Goal: Task Accomplishment & Management: Complete application form

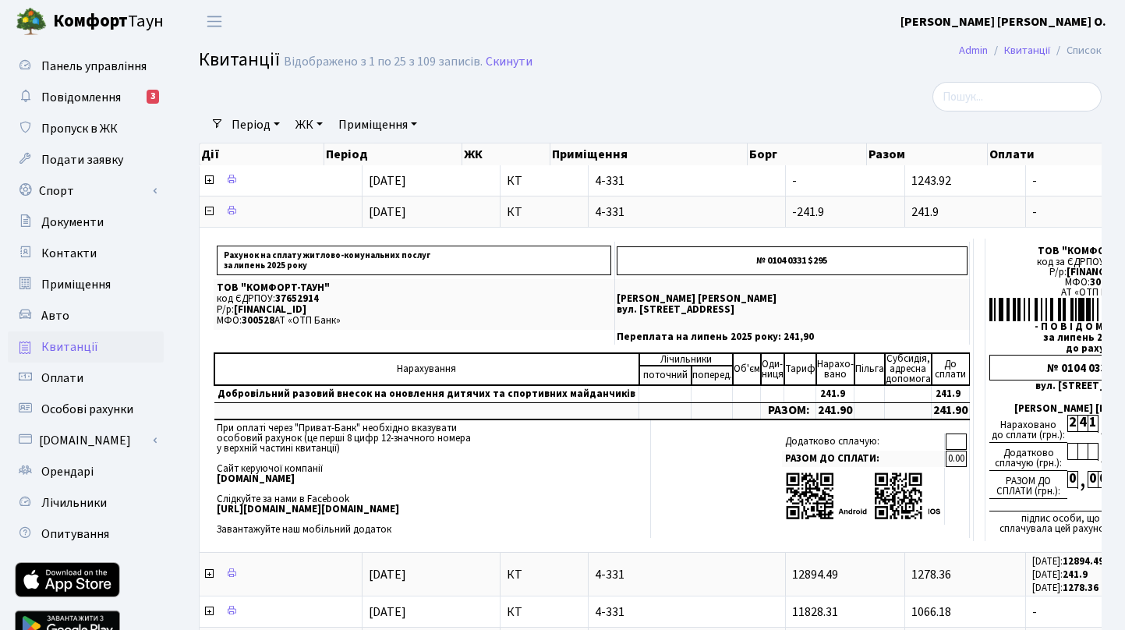
select select "25"
click at [91, 162] on span "Подати заявку" at bounding box center [82, 159] width 82 height 17
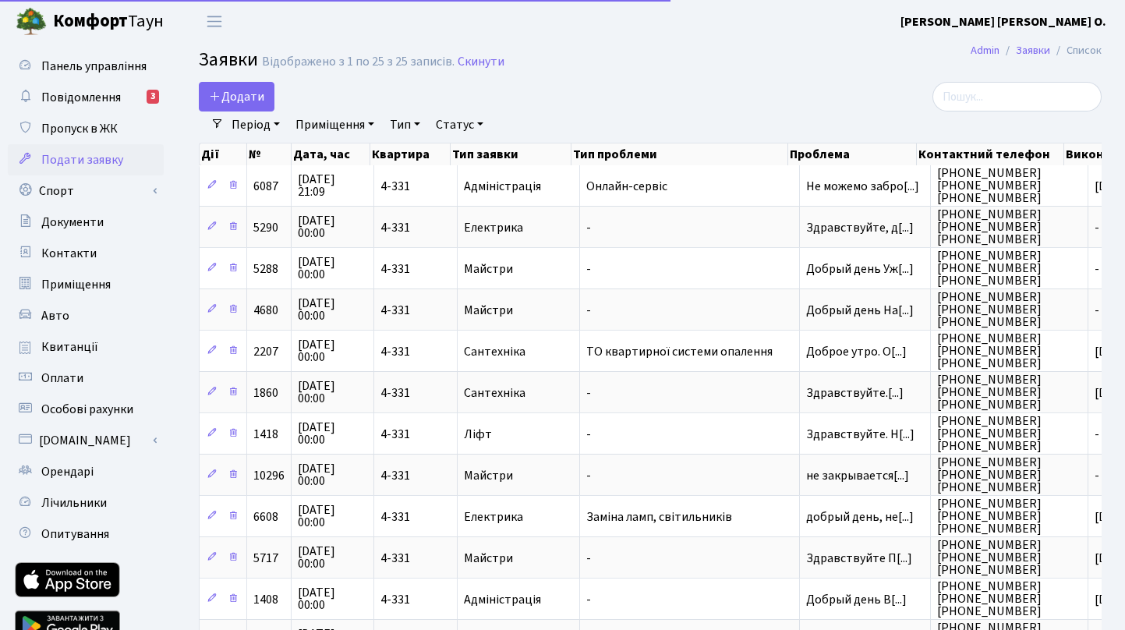
select select "25"
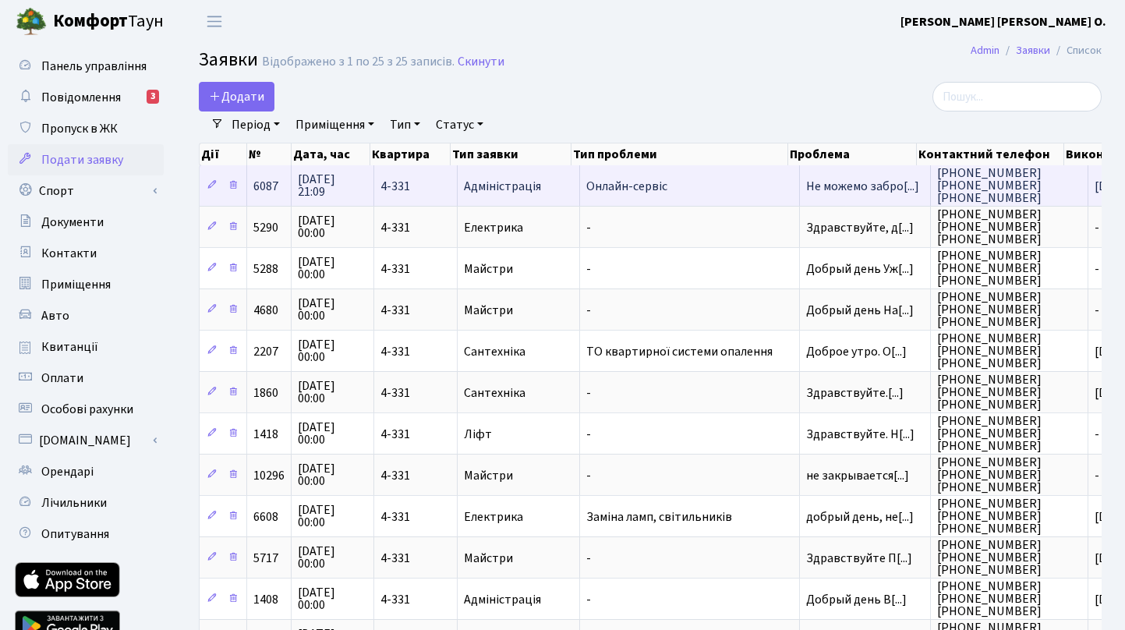
click at [967, 190] on span "068-406-64-65 067-900-38-96 063-704-53-16" at bounding box center [1009, 185] width 144 height 37
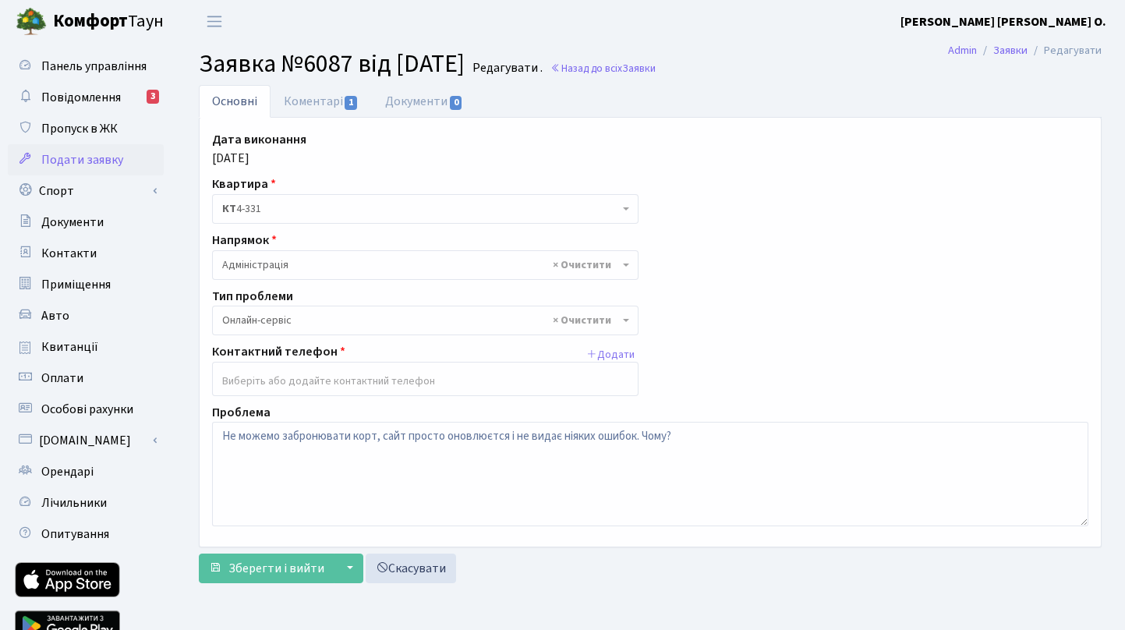
select select "68"
click at [319, 102] on link "Коментарі 1" at bounding box center [321, 101] width 101 height 32
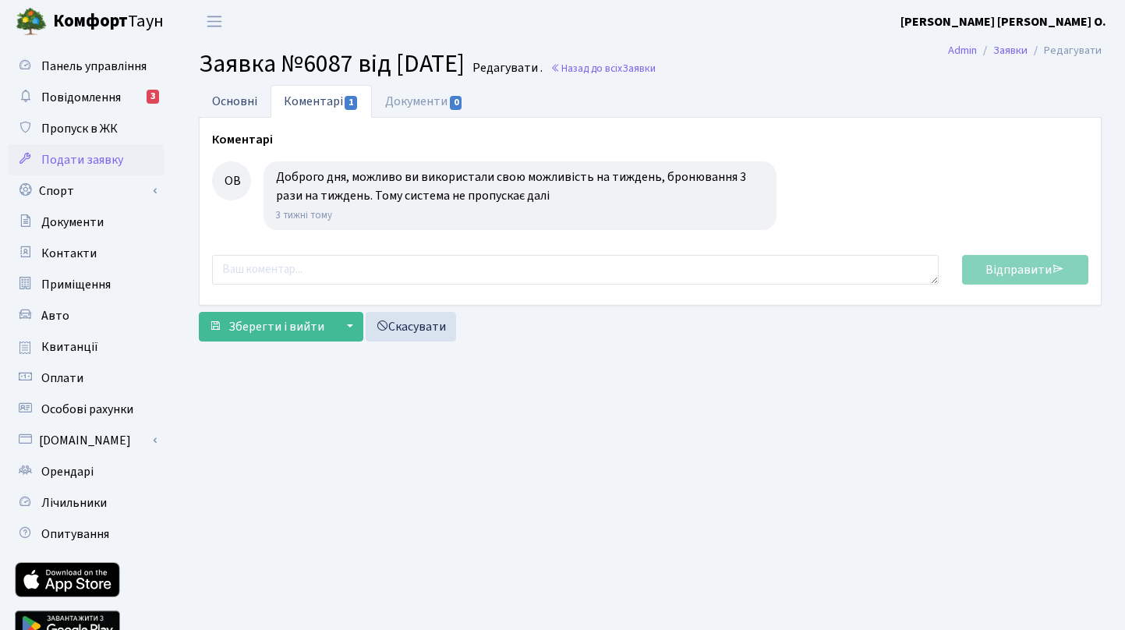
click at [232, 106] on link "Основні" at bounding box center [235, 101] width 72 height 32
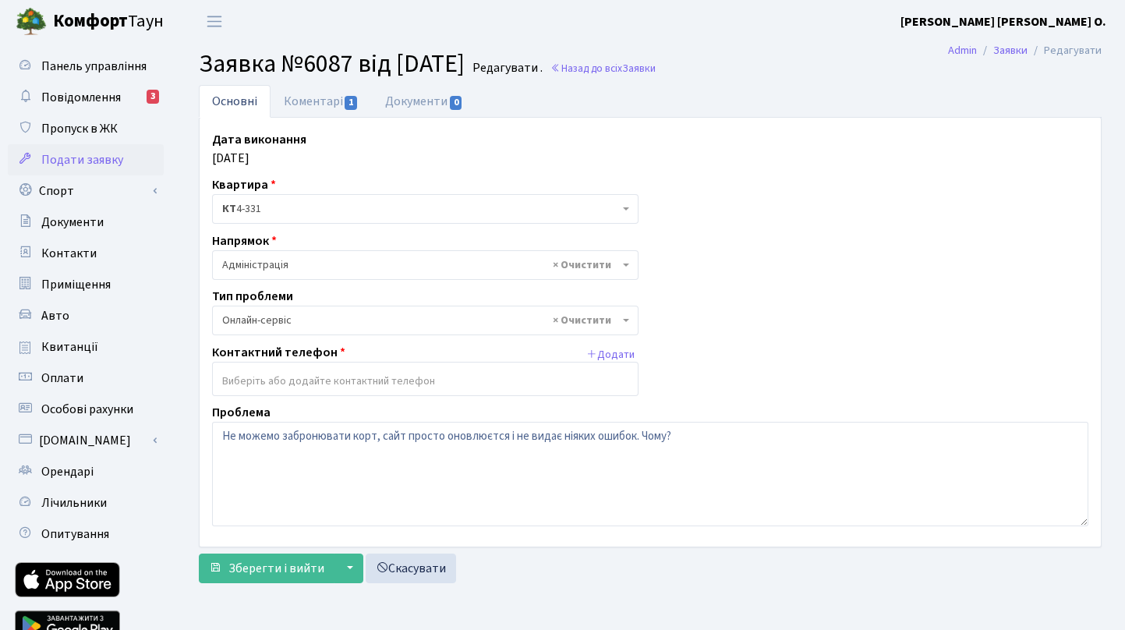
click at [89, 159] on span "Подати заявку" at bounding box center [82, 159] width 82 height 17
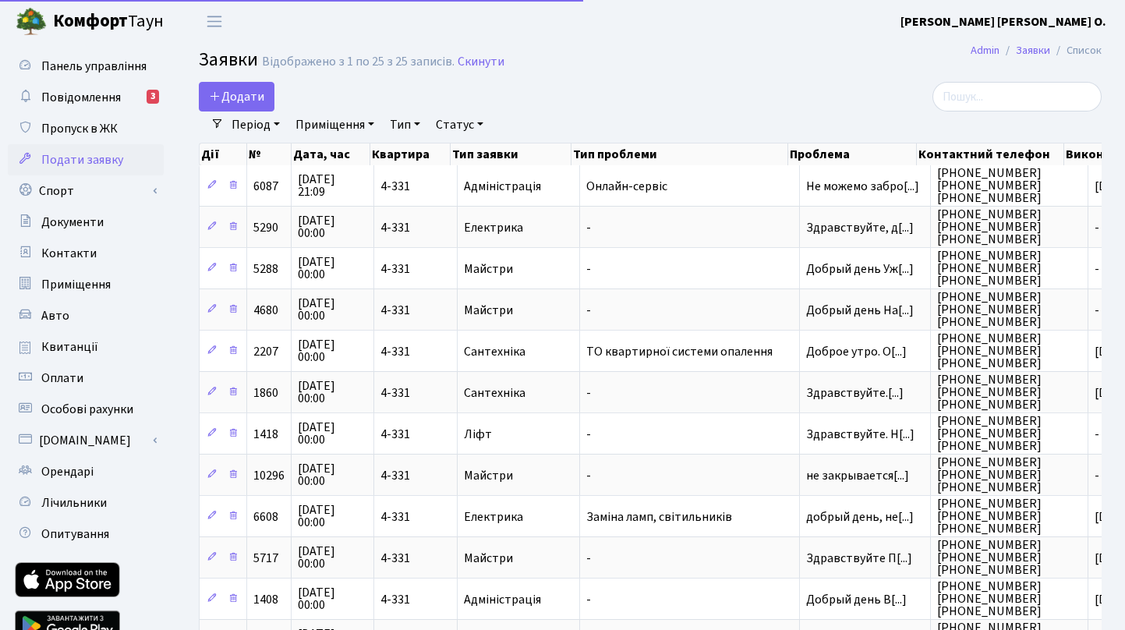
select select "25"
click at [238, 99] on span "Додати" at bounding box center [236, 96] width 55 height 17
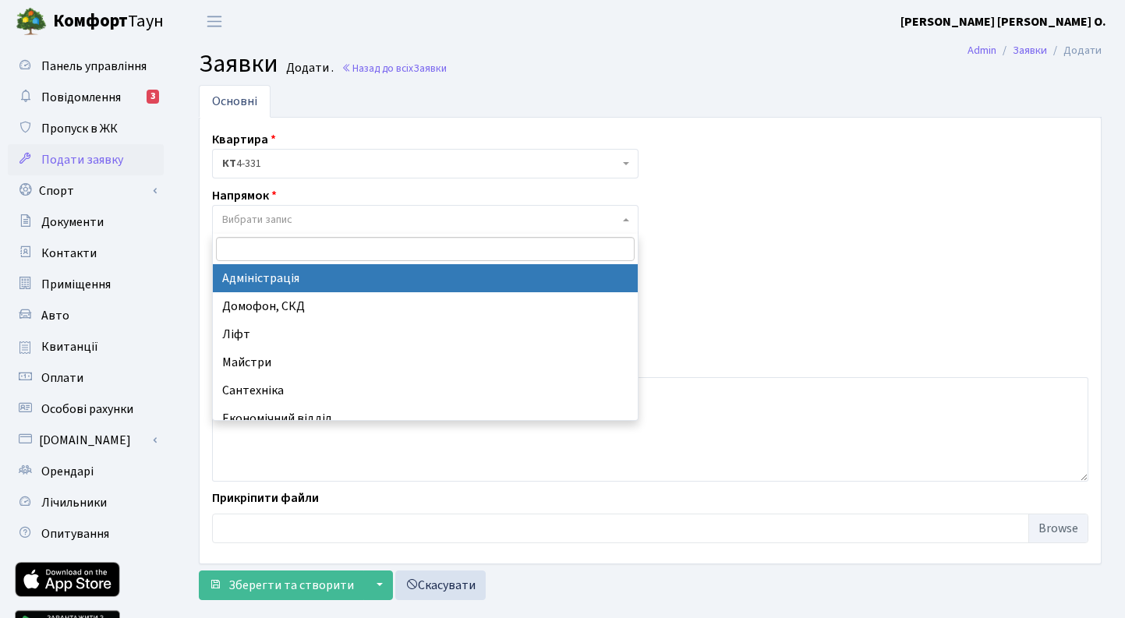
click at [356, 218] on span "Вибрати запис" at bounding box center [420, 220] width 397 height 16
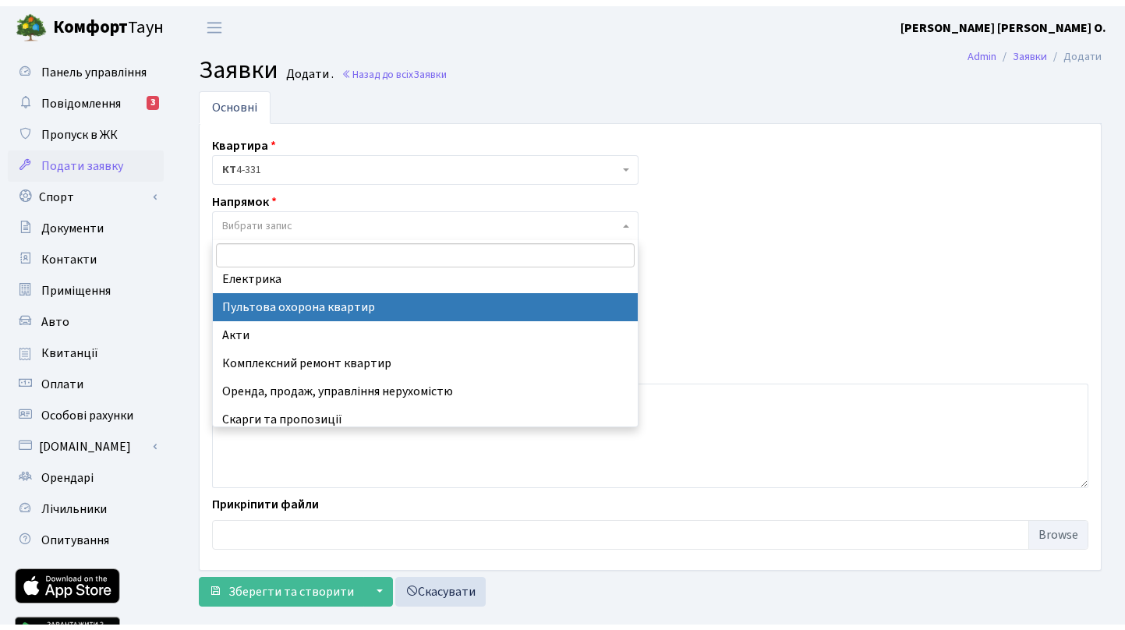
scroll to position [181, 0]
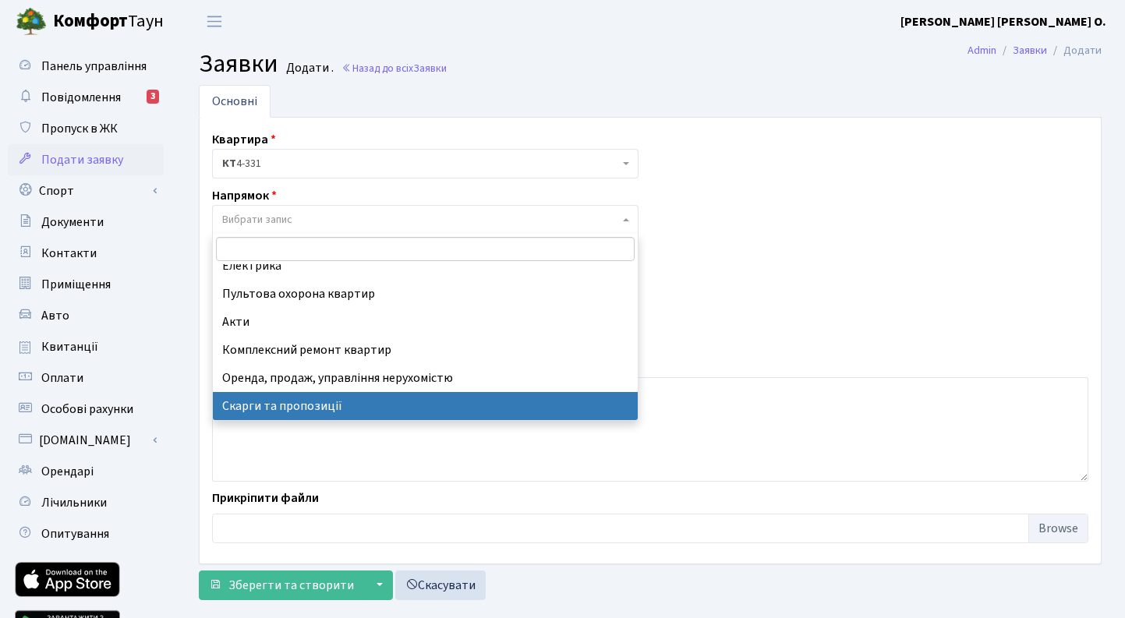
select select "37"
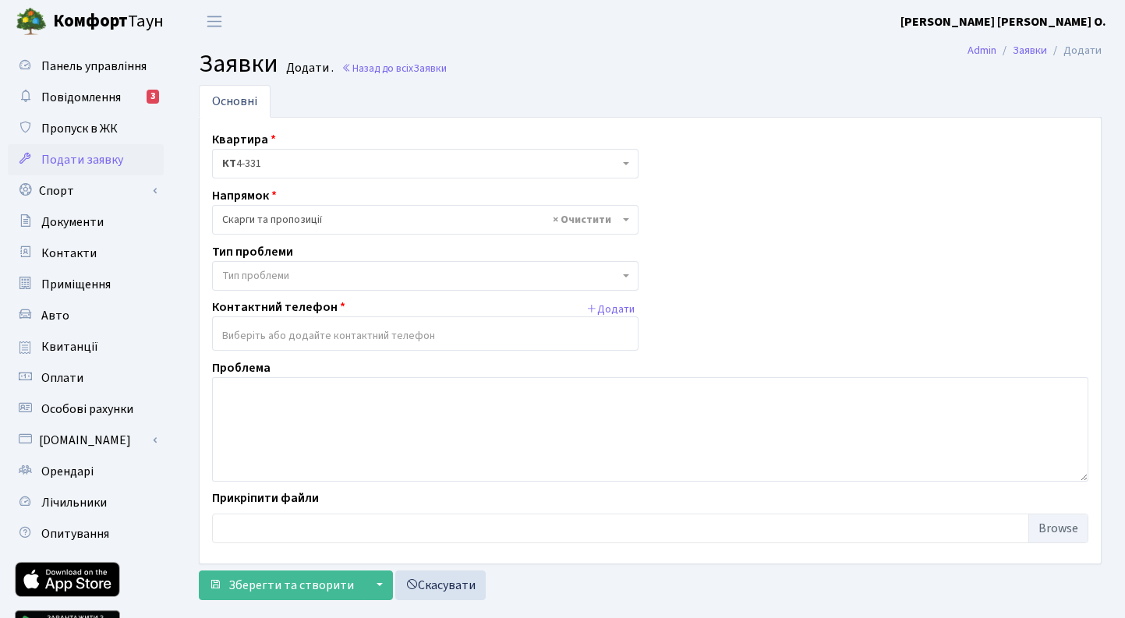
click at [382, 276] on span "Тип проблеми" at bounding box center [420, 276] width 397 height 16
select select "66"
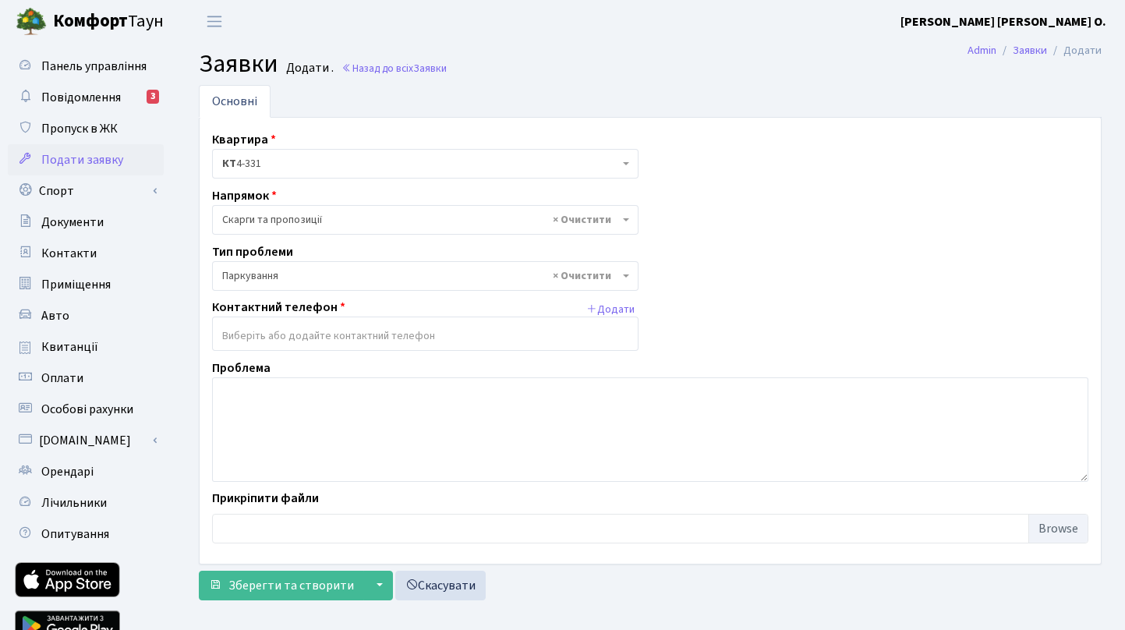
click at [369, 332] on input "search" at bounding box center [425, 336] width 425 height 28
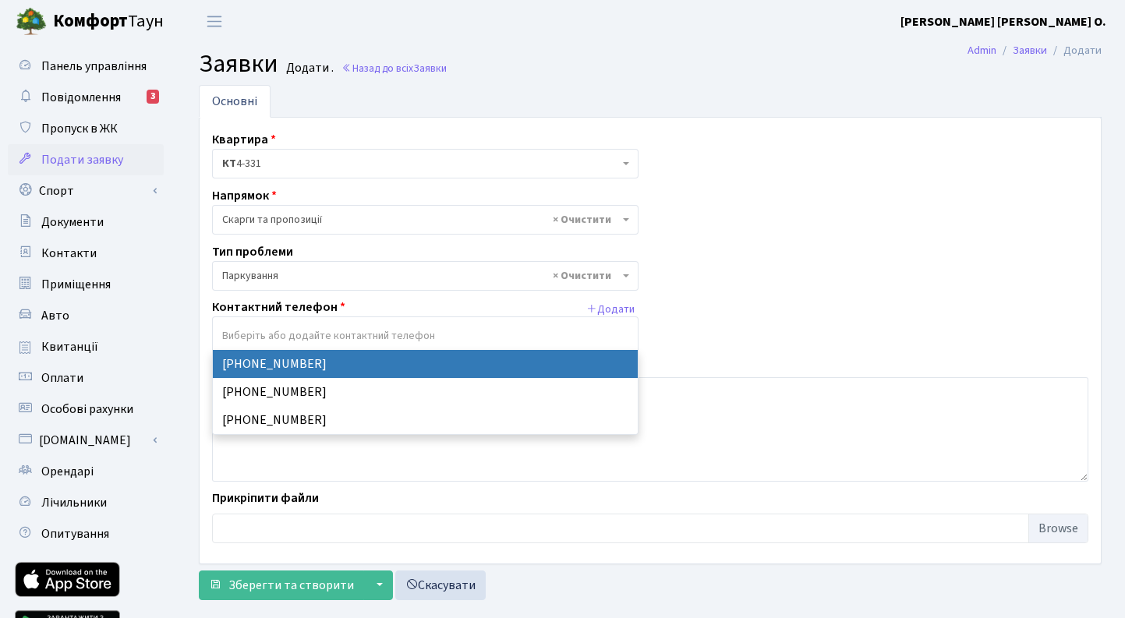
select select "25319"
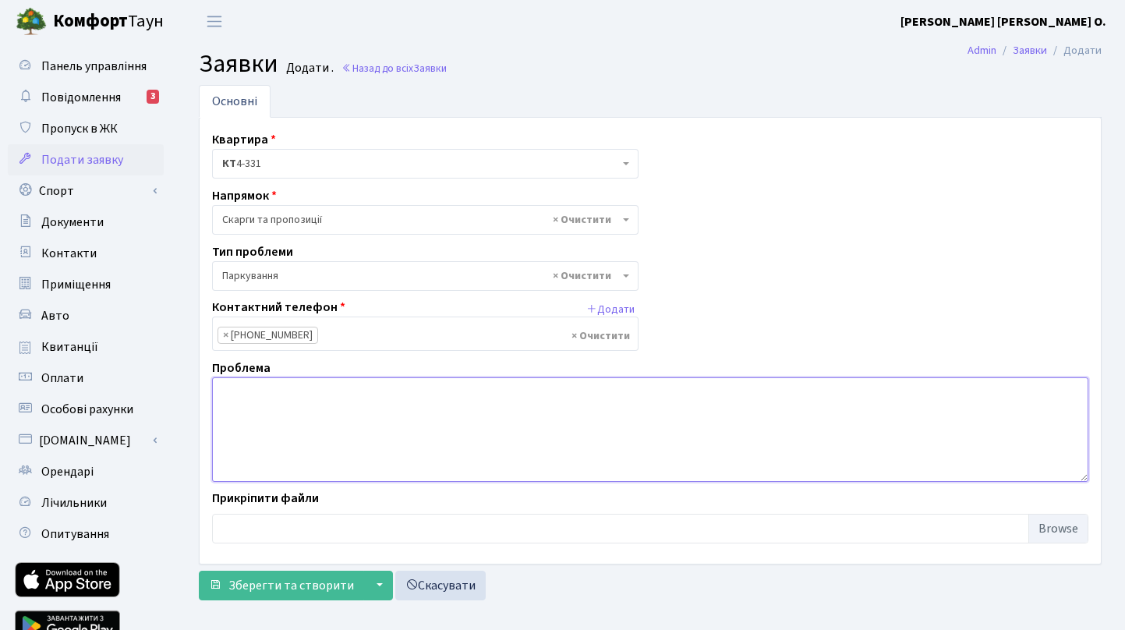
click at [325, 440] on textarea at bounding box center [650, 429] width 877 height 105
type textarea "D"
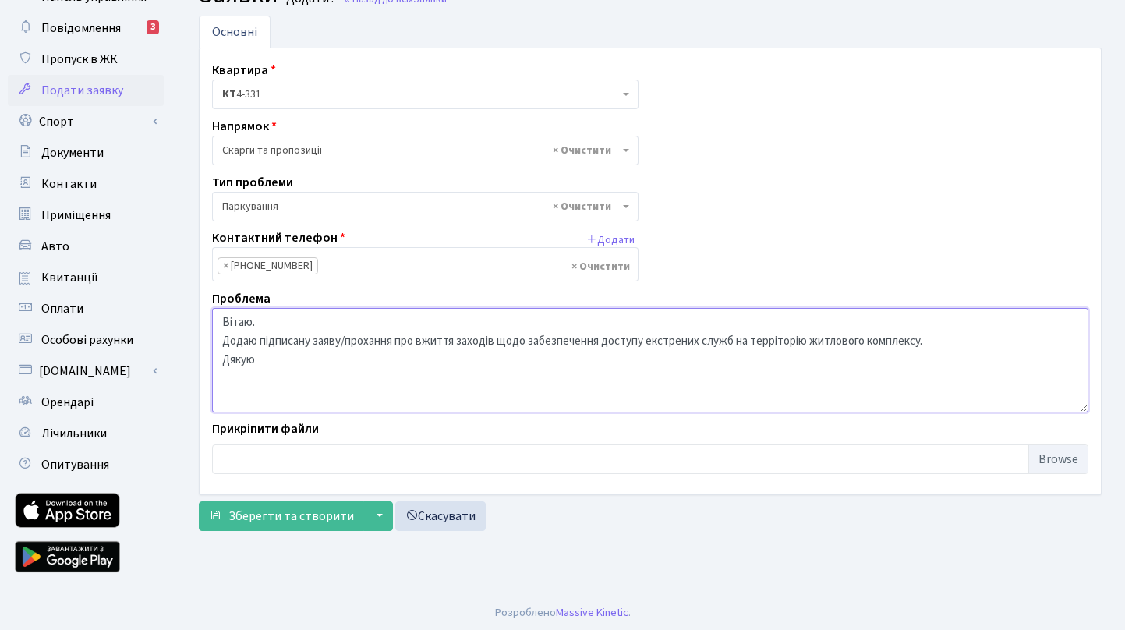
scroll to position [72, 0]
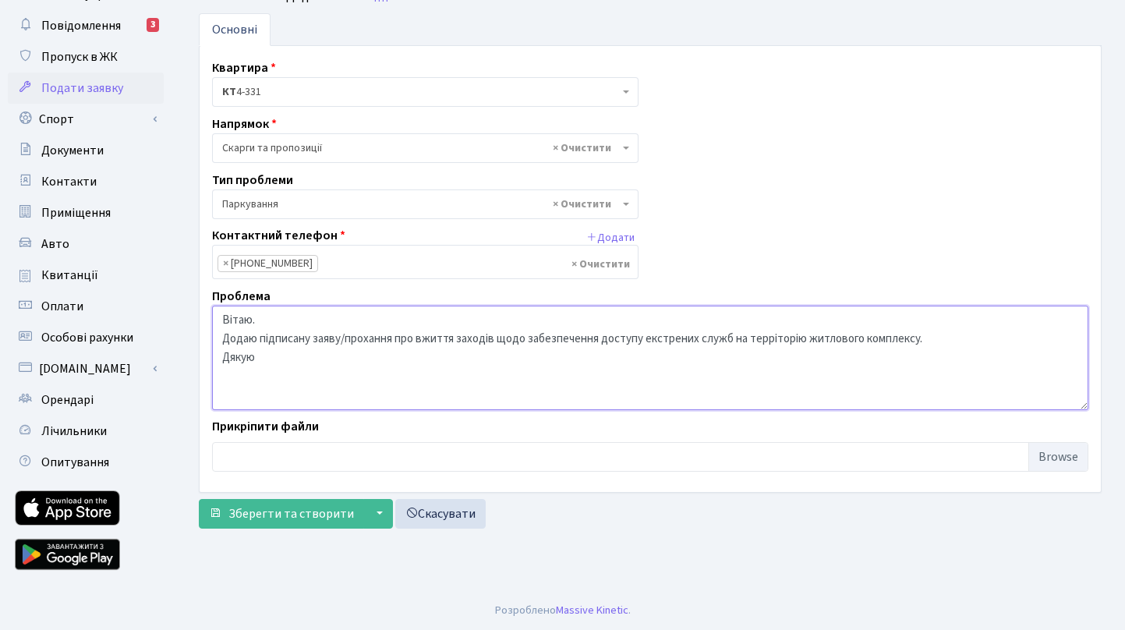
type textarea "Вітаю. Додаю підписану заяву/прохання про вжиття заходів щодо забезпечення дост…"
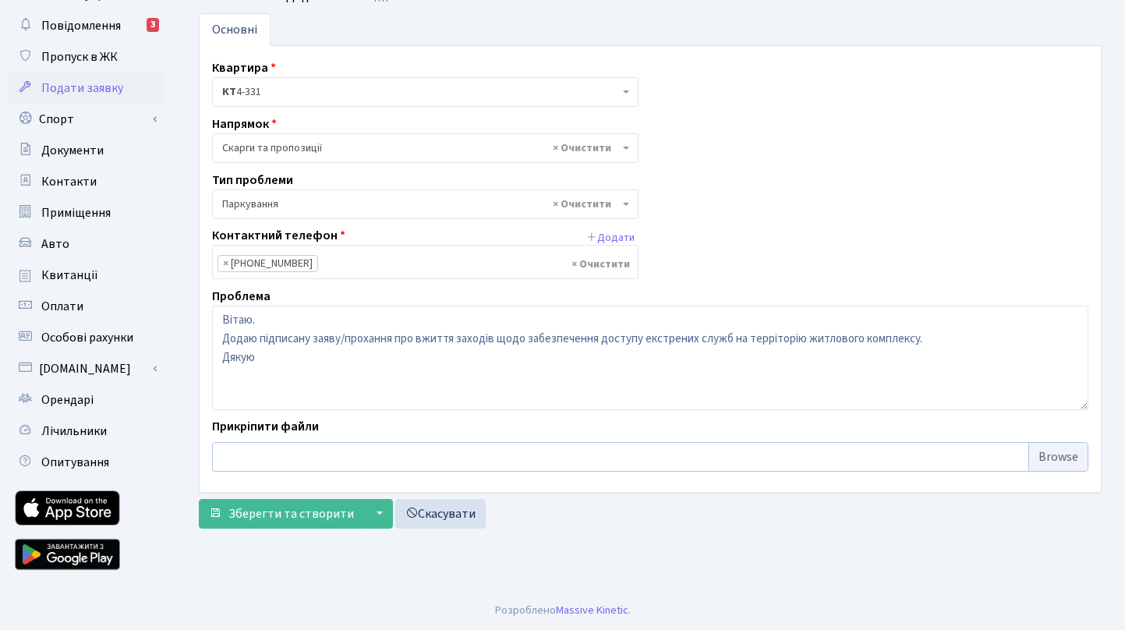
click at [385, 461] on input "file" at bounding box center [650, 457] width 877 height 30
type input "C:\fakepath\20250814_084358.jpg"
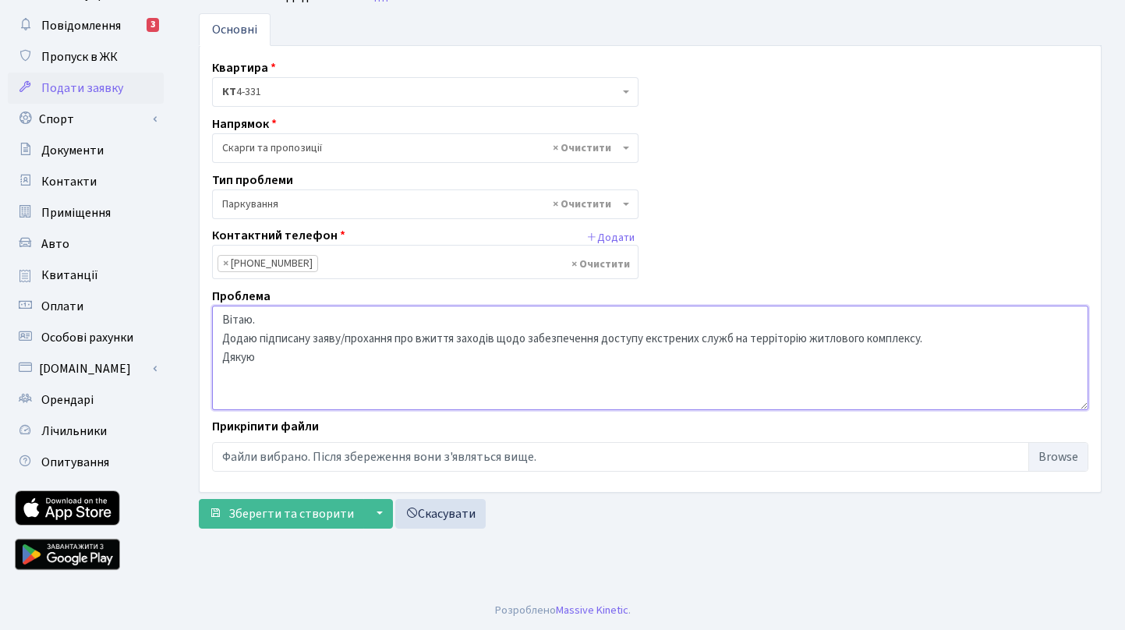
click at [935, 342] on textarea "Вітаю. Додаю підписану заяву/прохання про вжиття заходів щодо забезпечення дост…" at bounding box center [650, 358] width 877 height 105
type textarea "Вітаю. Додаю підписану заяву/прохання про вжиття заходів щодо забезпечення дост…"
click at [678, 340] on textarea "Вітаю. Додаю підписану заяву/прохання про вжиття заходів щодо забезпечення дост…" at bounding box center [650, 358] width 877 height 105
click at [778, 340] on textarea "Вітаю. Додаю підписану заяву/прохання про вжиття заходів щодо забезпечення дост…" at bounding box center [650, 358] width 877 height 105
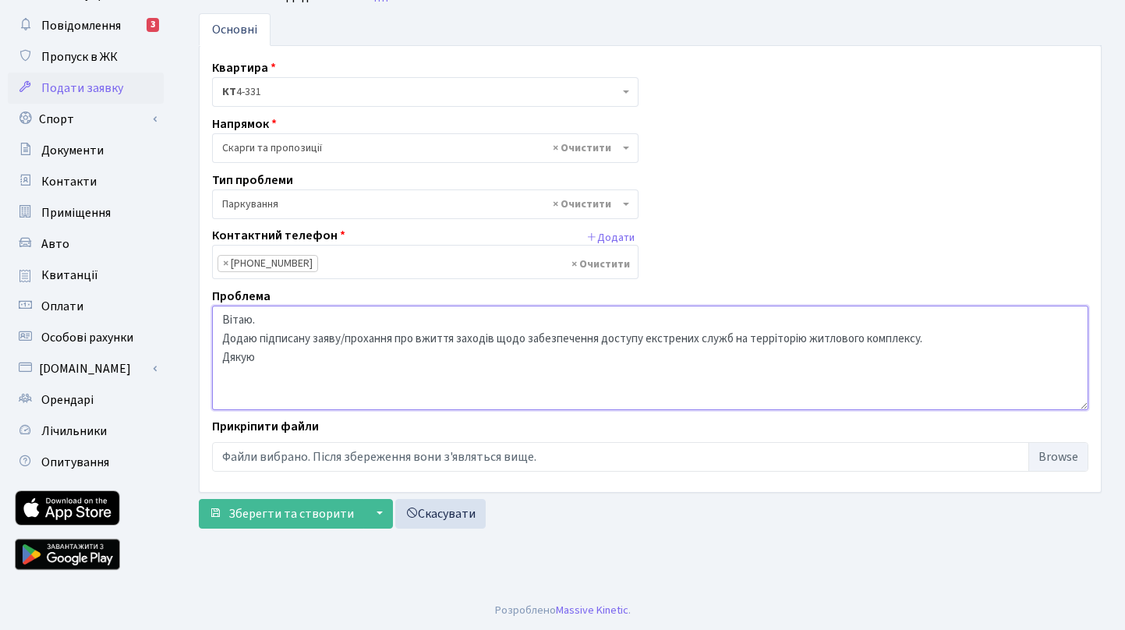
click at [778, 340] on textarea "Вітаю. Додаю підписану заяву/прохання про вжиття заходів щодо забезпечення дост…" at bounding box center [650, 358] width 877 height 105
click at [836, 341] on textarea "Вітаю. Додаю підписану заяву/прохання про вжиття заходів щодо забезпечення дост…" at bounding box center [650, 358] width 877 height 105
click at [898, 341] on textarea "Вітаю. Додаю підписану заяву/прохання про вжиття заходів щодо забезпечення дост…" at bounding box center [650, 358] width 877 height 105
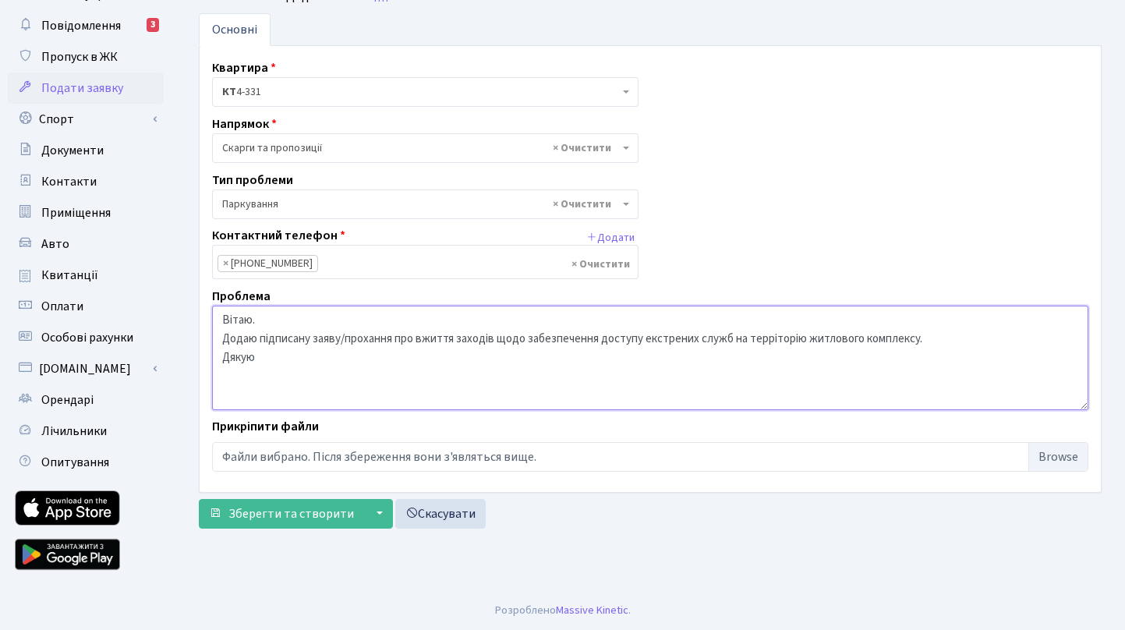
click at [831, 338] on textarea "Вітаю. Додаю підписану заяву/прохання про вжиття заходів щодо забезпечення дост…" at bounding box center [650, 358] width 877 height 105
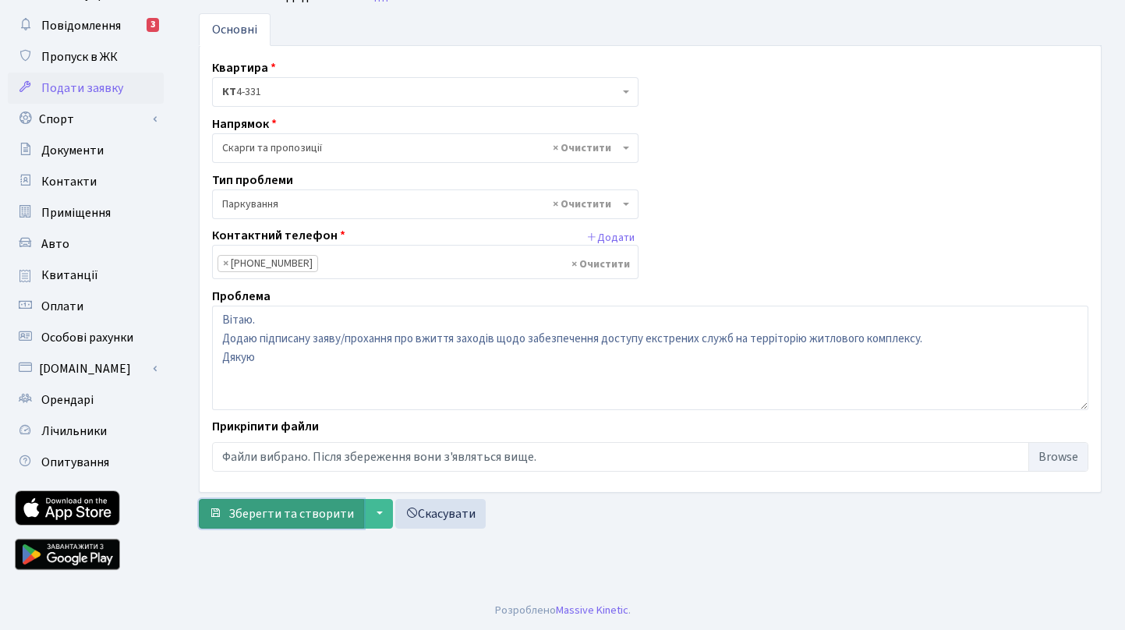
click at [305, 515] on span "Зберегти та створити" at bounding box center [292, 513] width 126 height 17
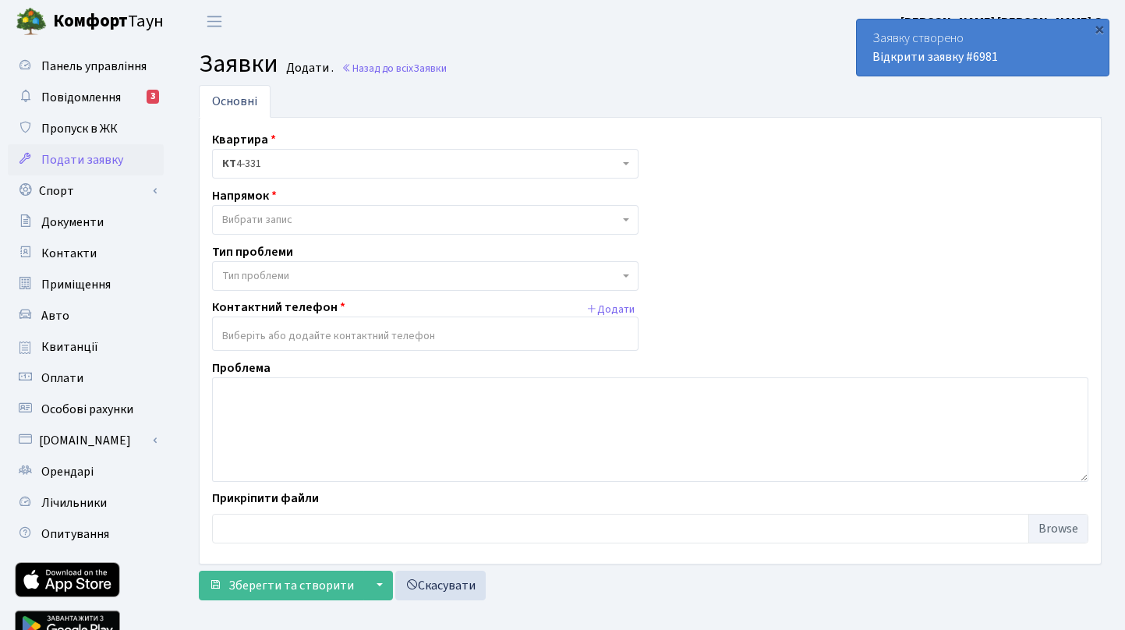
click at [87, 161] on span "Подати заявку" at bounding box center [82, 159] width 82 height 17
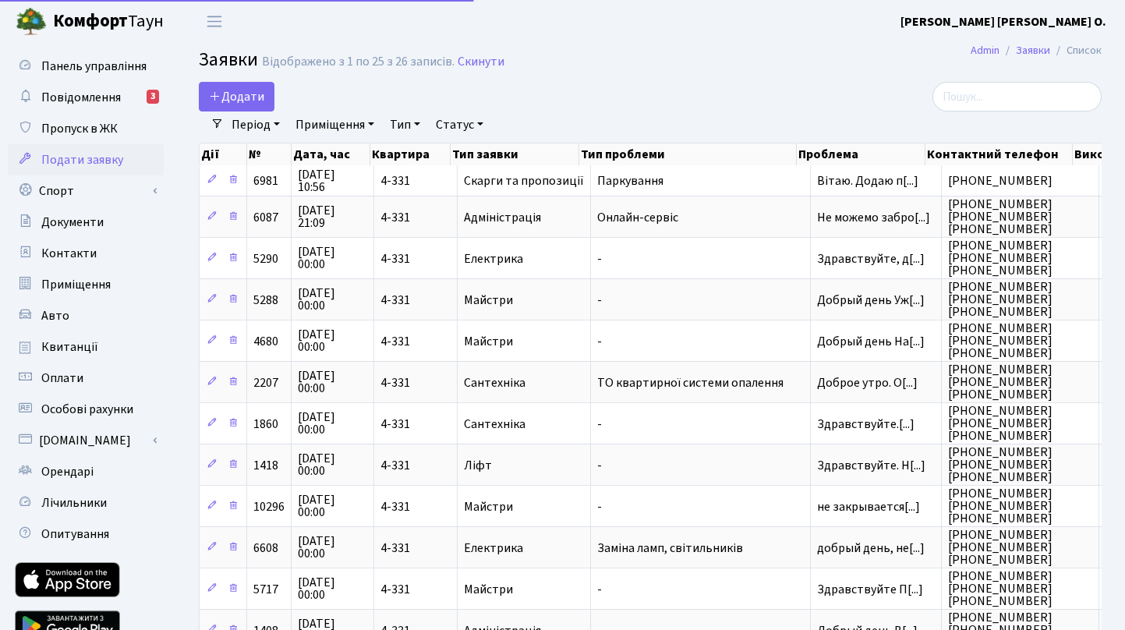
select select "25"
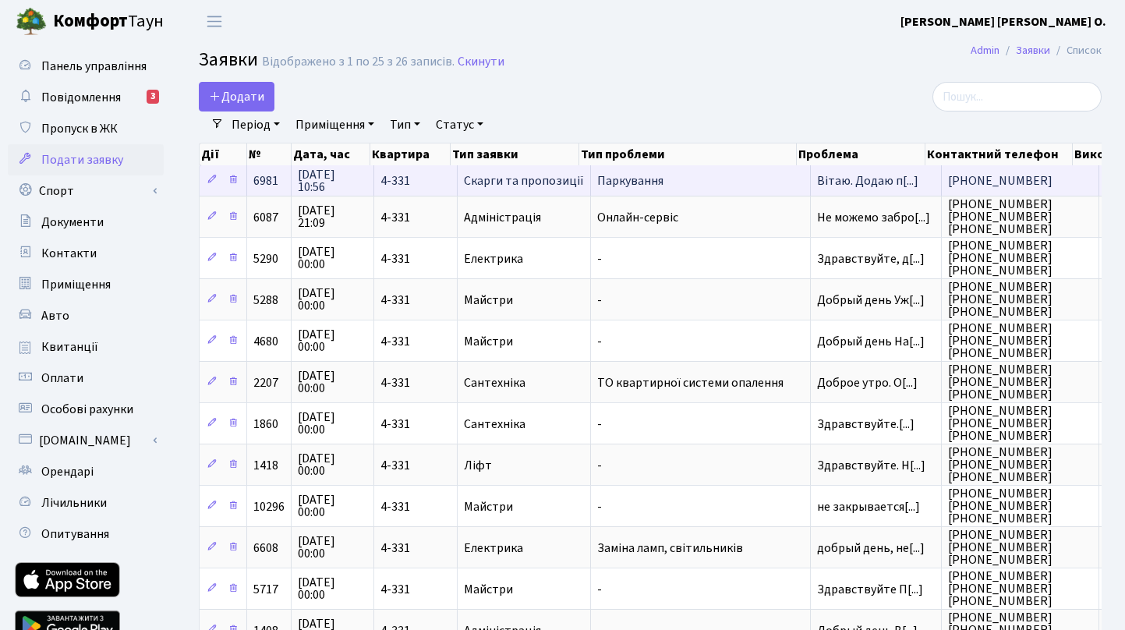
click at [519, 179] on span "Скарги та пропозиції" at bounding box center [524, 181] width 120 height 12
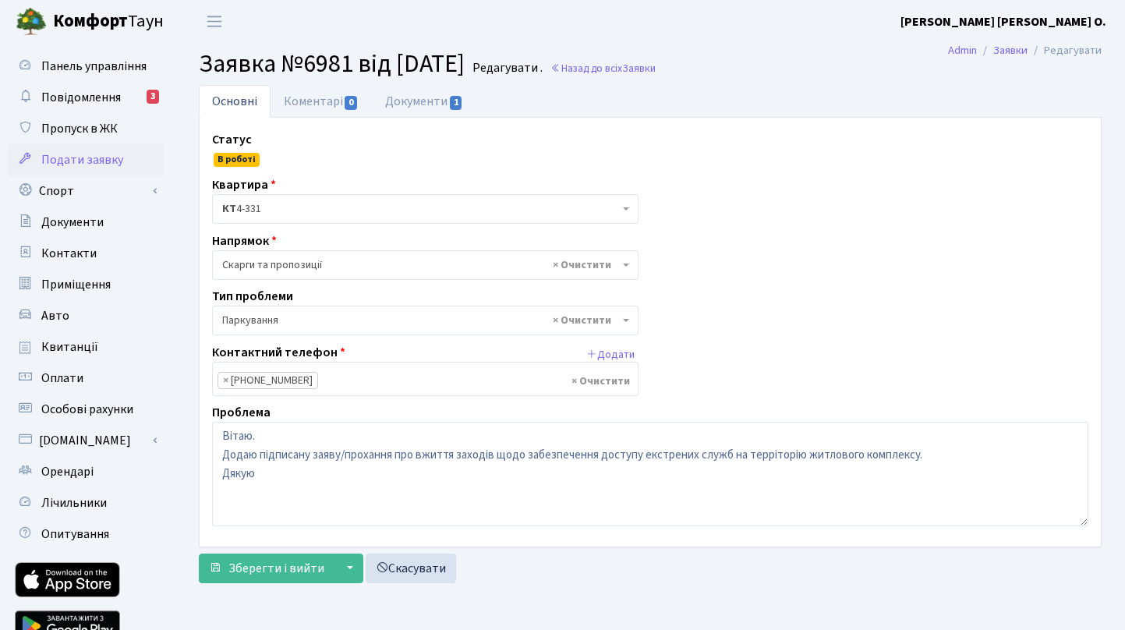
select select "66"
click at [426, 107] on link "Документи 1" at bounding box center [424, 101] width 105 height 32
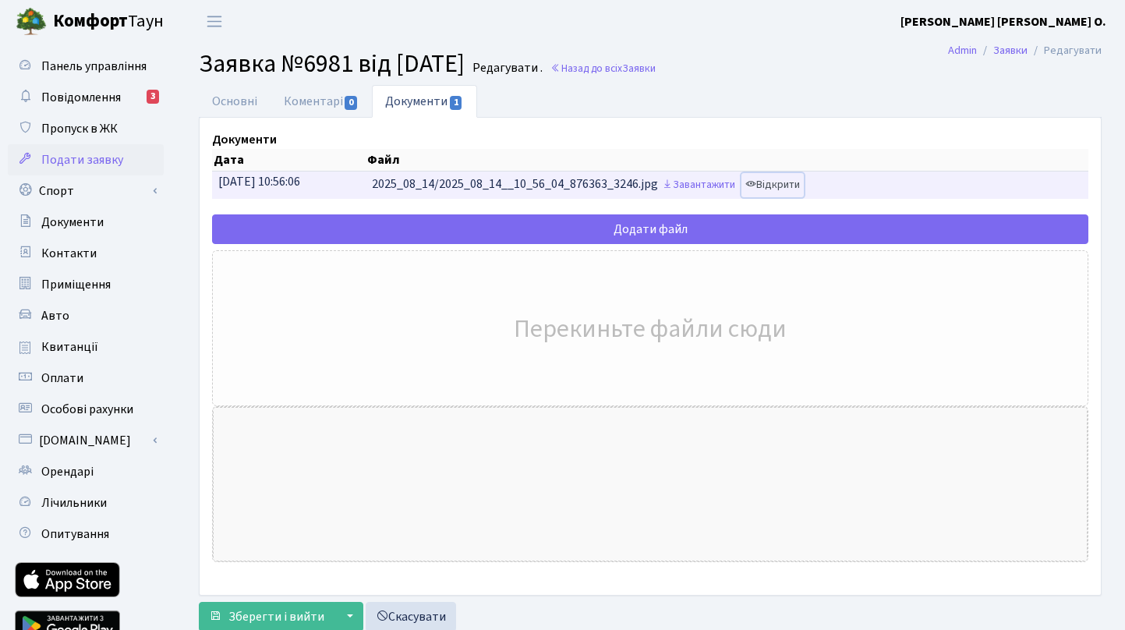
click at [804, 187] on link "Відкрити" at bounding box center [773, 185] width 62 height 24
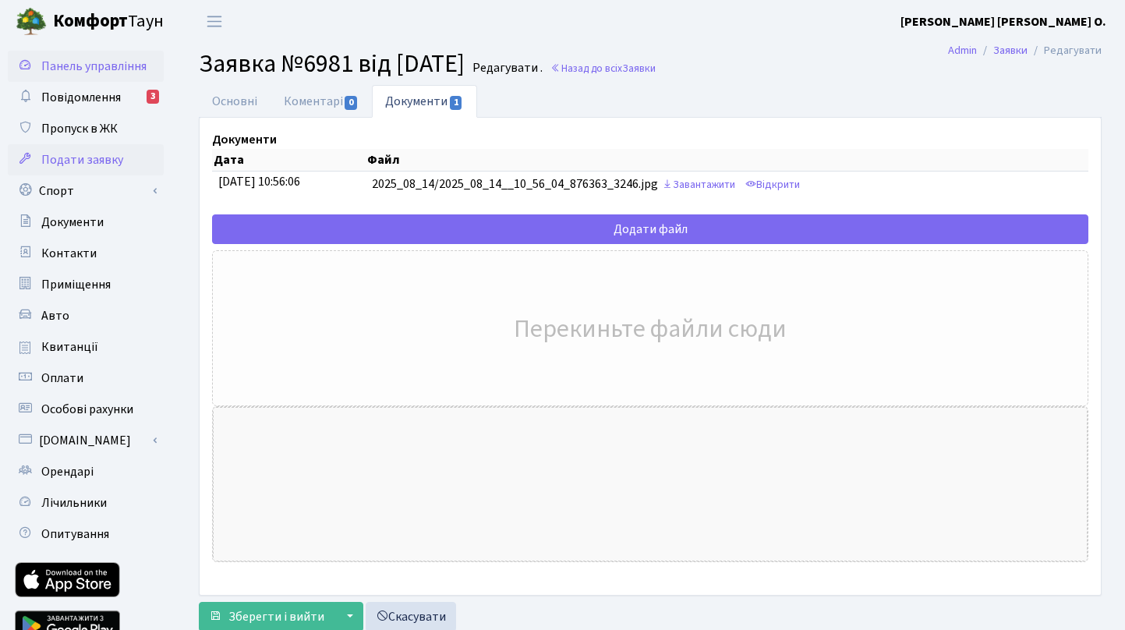
click at [79, 74] on span "Панель управління" at bounding box center [93, 66] width 105 height 17
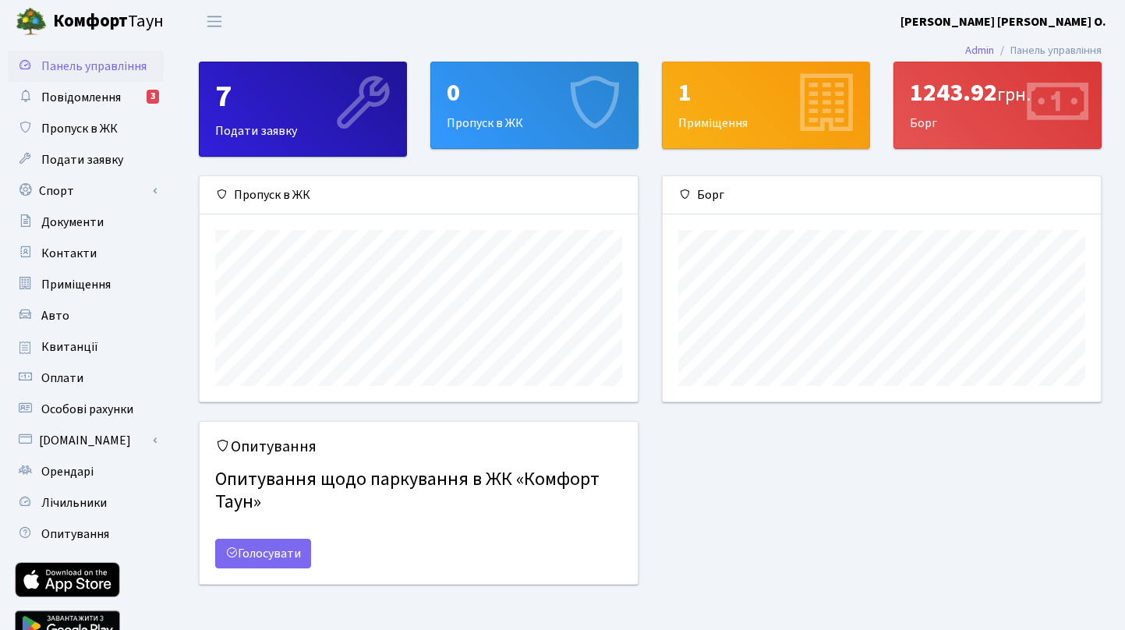
scroll to position [225, 438]
click at [76, 338] on link "Квитанції" at bounding box center [86, 346] width 156 height 31
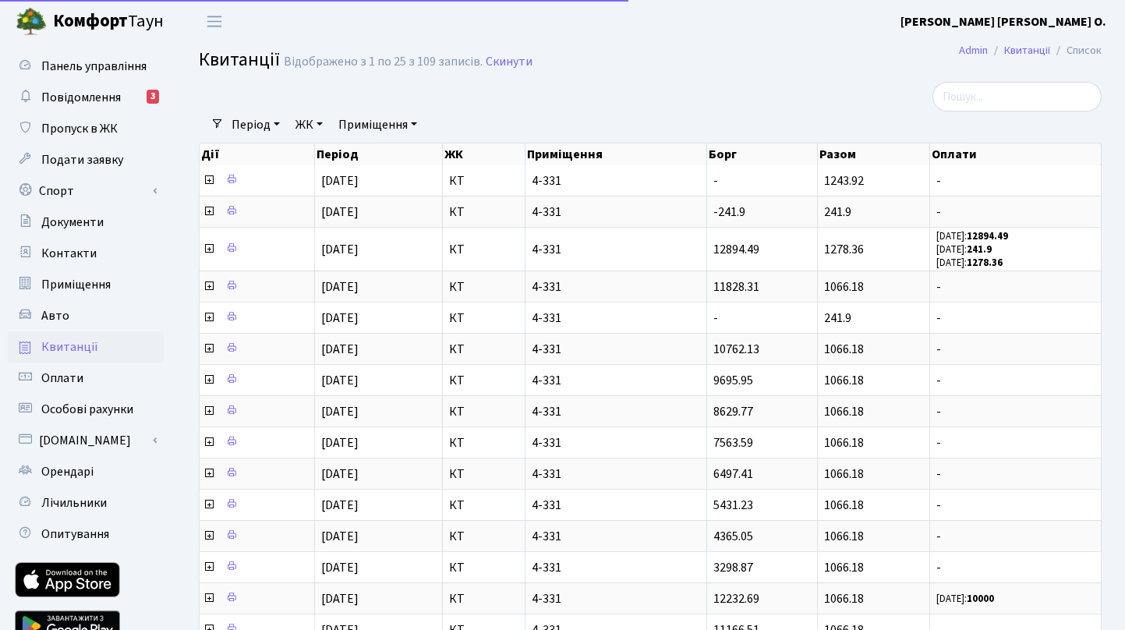
select select "25"
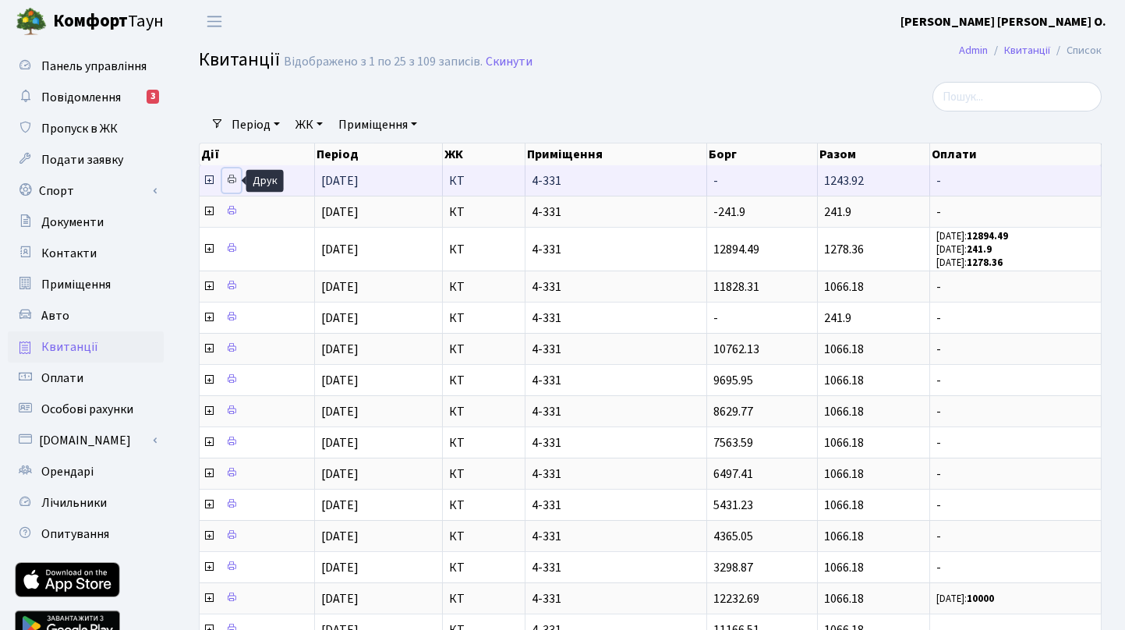
click at [233, 182] on icon at bounding box center [231, 179] width 11 height 11
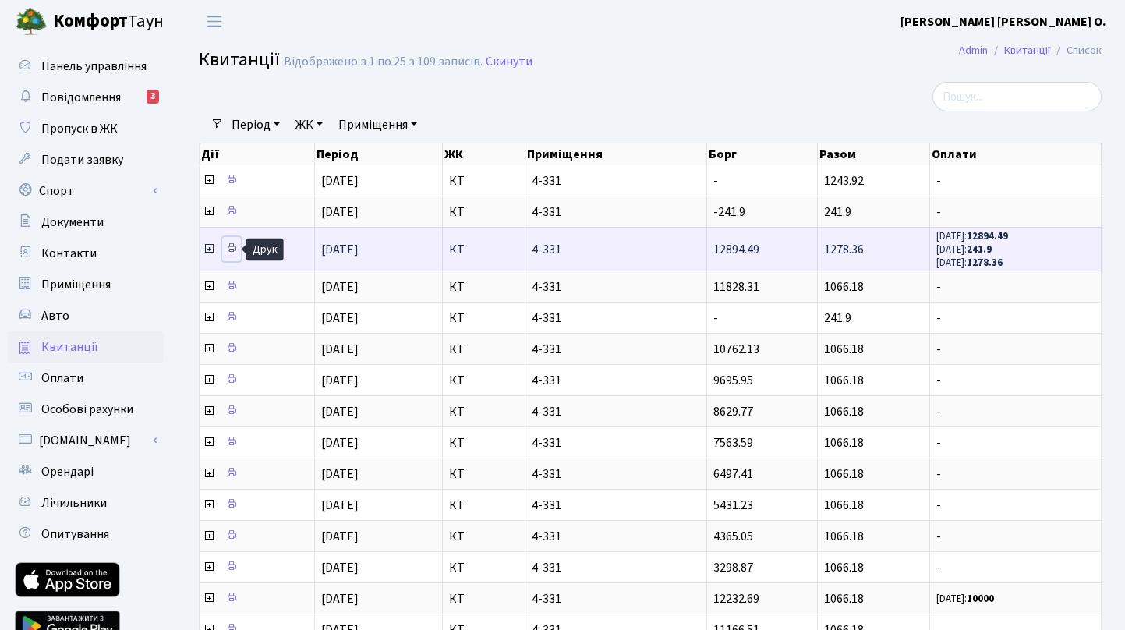
click at [235, 249] on icon at bounding box center [231, 248] width 11 height 11
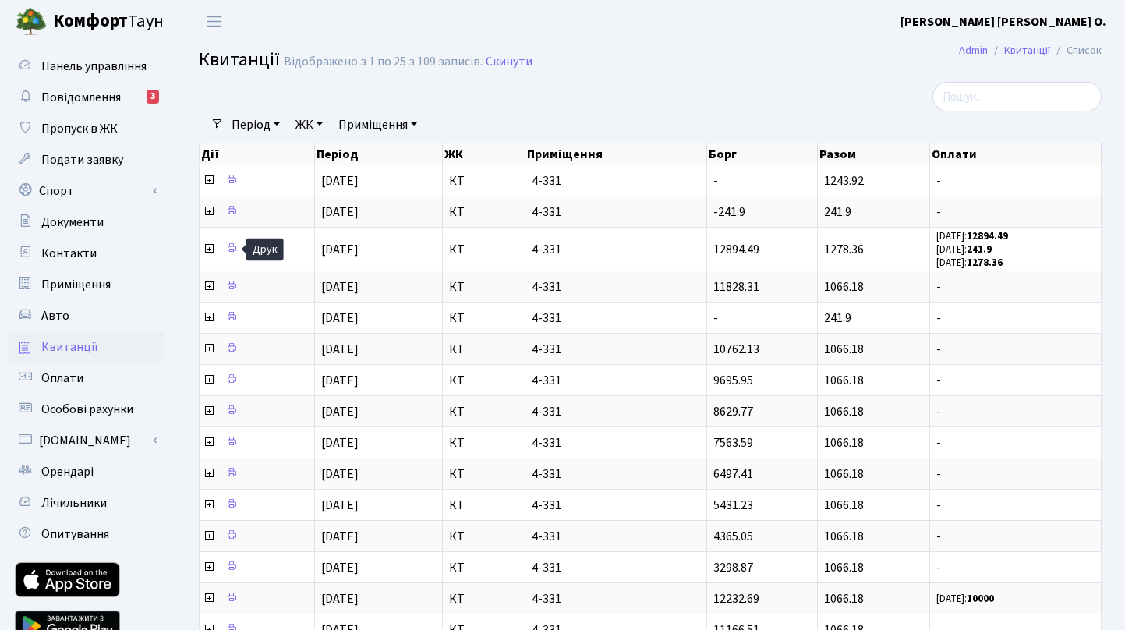
click at [826, 69] on h2 "Квитанції Відображено з 1 по 25 з 109 записів. Скинути" at bounding box center [650, 62] width 903 height 27
click at [814, 87] on div at bounding box center [959, 97] width 309 height 30
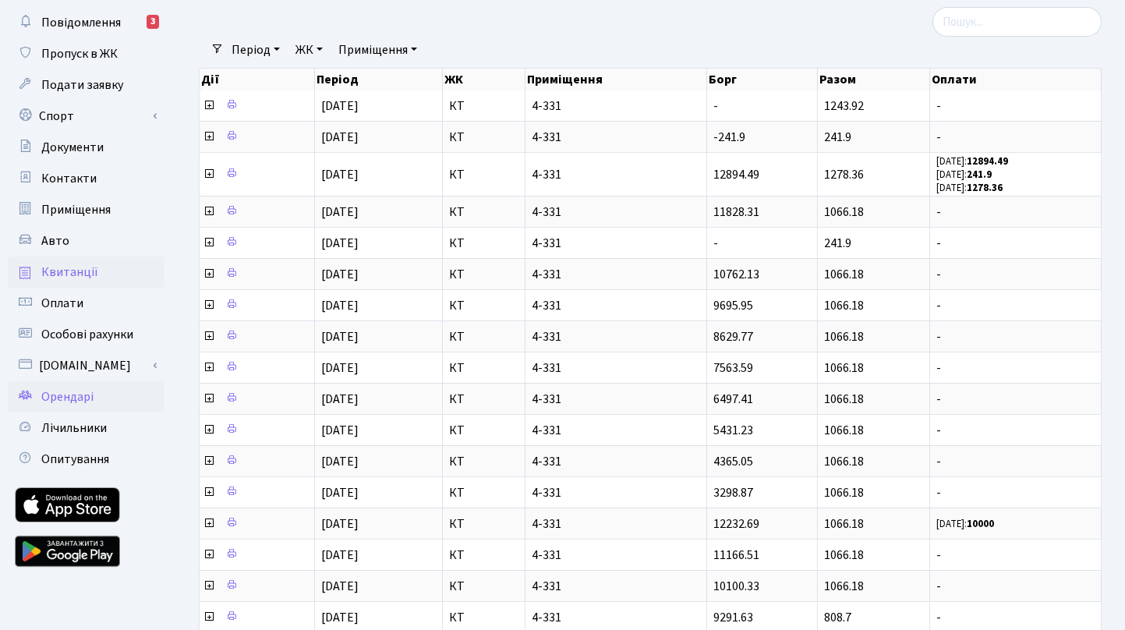
scroll to position [54, 0]
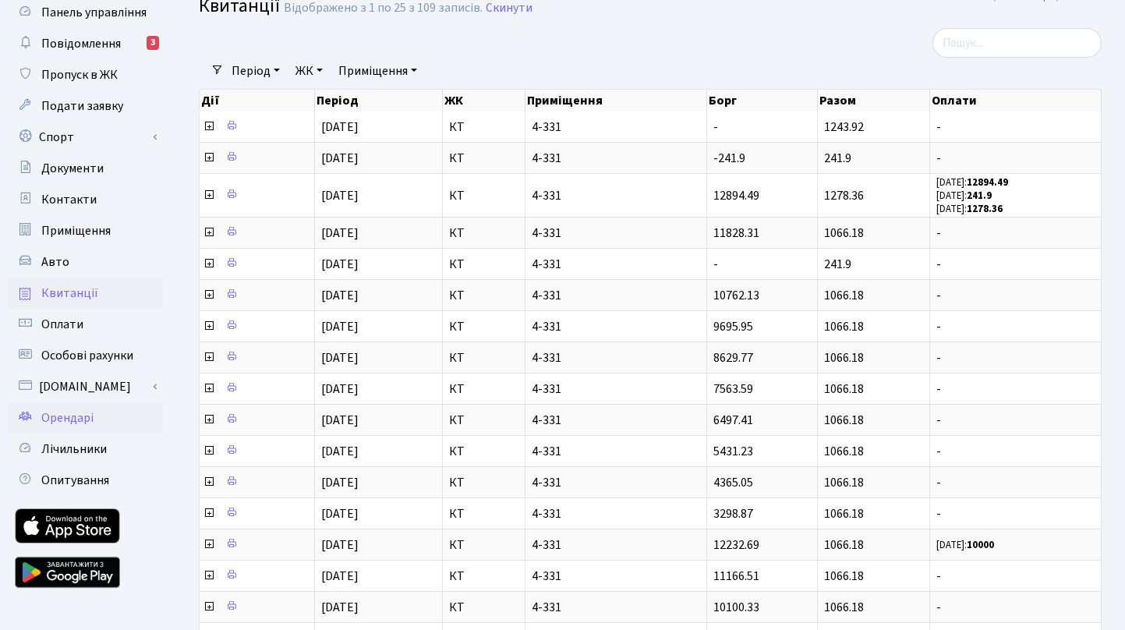
click at [94, 420] on link "Орендарі" at bounding box center [86, 417] width 156 height 31
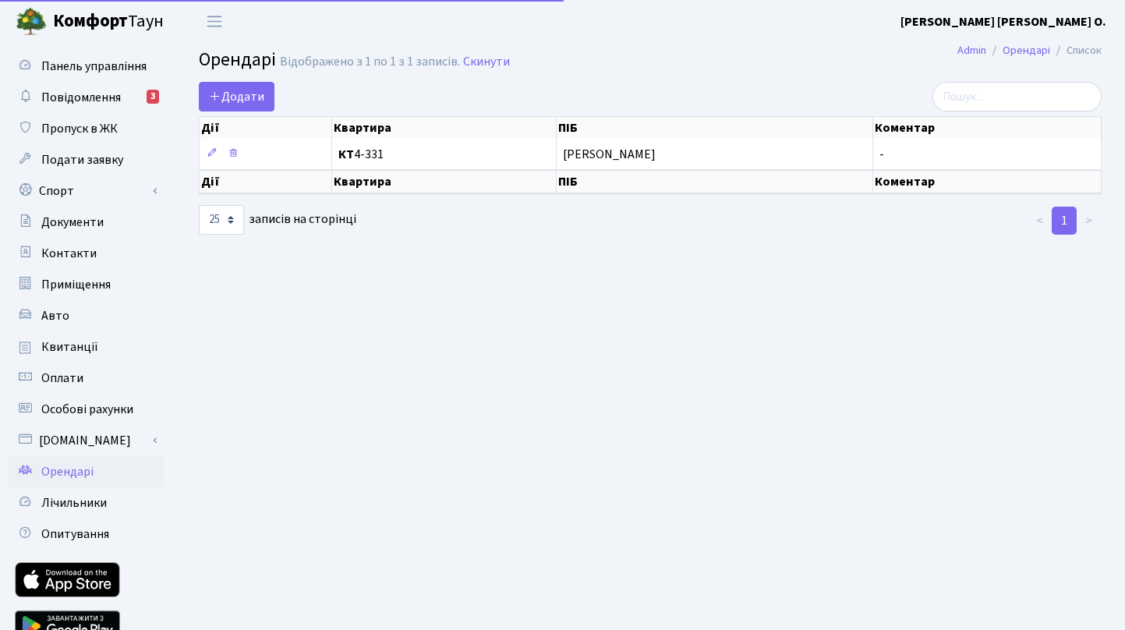
select select "25"
click at [96, 92] on span "Повідомлення" at bounding box center [81, 97] width 80 height 17
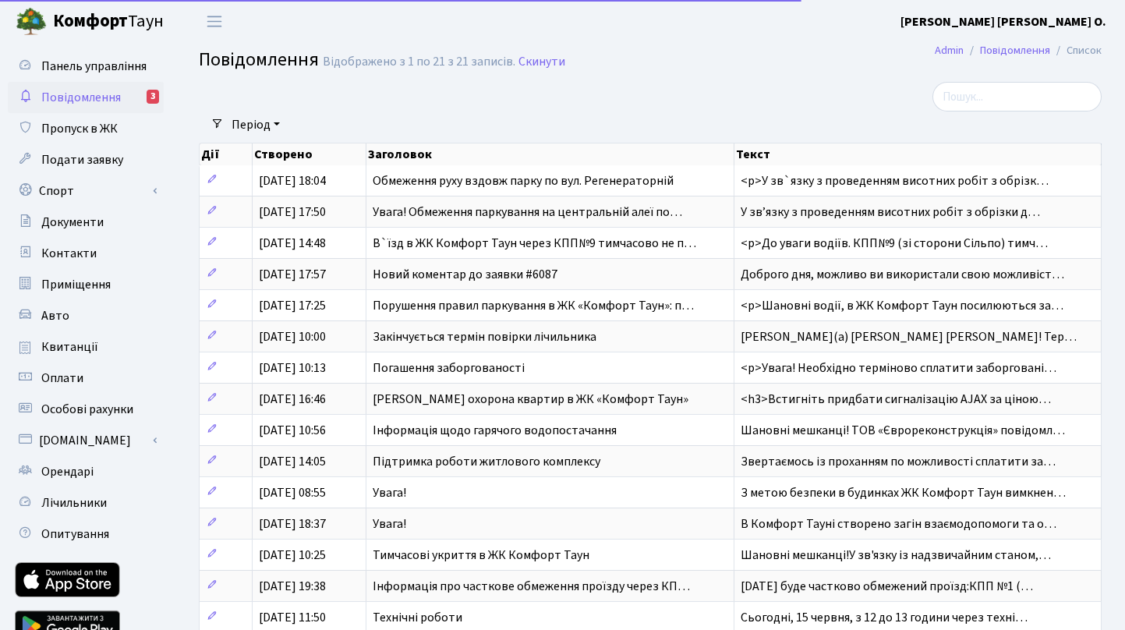
select select "25"
